Goal: Register for event/course

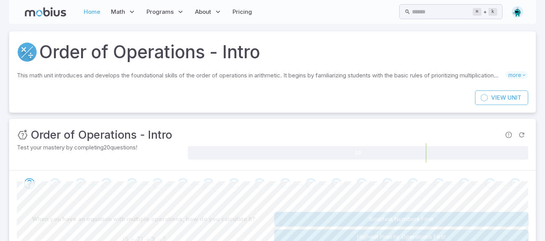
click at [90, 11] on link "Home" at bounding box center [92, 12] width 21 height 18
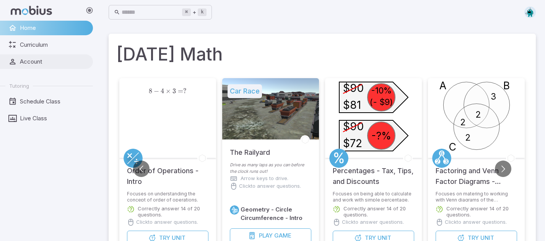
click at [36, 60] on span "Account" at bounding box center [54, 61] width 68 height 8
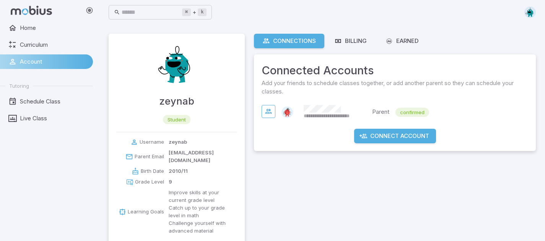
click at [393, 136] on button "Connect Account" at bounding box center [395, 136] width 82 height 15
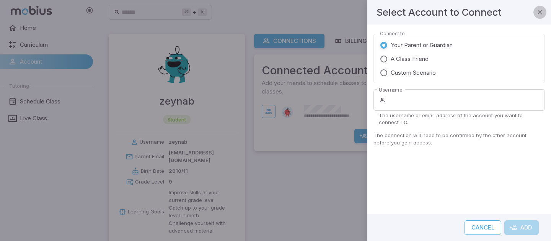
click at [540, 11] on icon "button" at bounding box center [540, 12] width 8 height 8
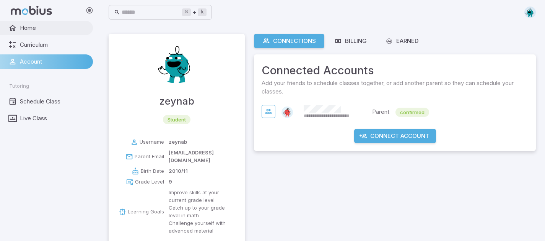
click at [23, 27] on span "Home" at bounding box center [54, 28] width 68 height 8
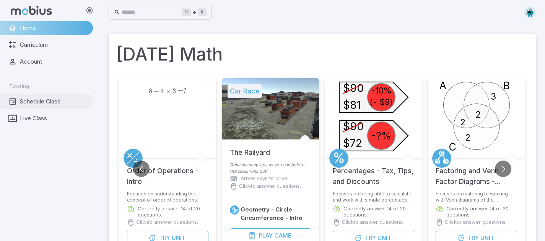
click at [55, 98] on span "Schedule Class" at bounding box center [54, 101] width 68 height 8
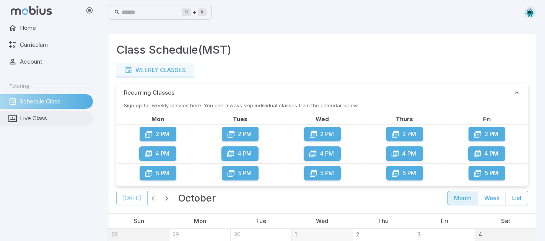
click at [48, 118] on span "Live Class" at bounding box center [54, 118] width 68 height 8
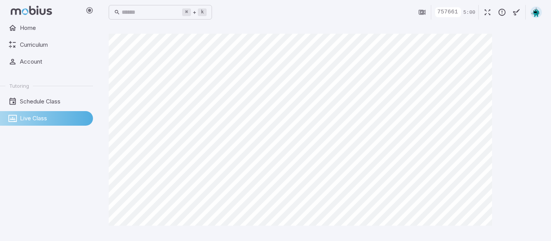
click at [407, 29] on main "Canvas actions 100 % Exit zen mode" at bounding box center [326, 132] width 452 height 216
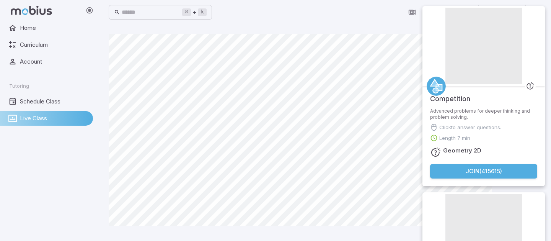
click at [487, 170] on button "Join ( 415615 )" at bounding box center [483, 171] width 107 height 15
